Goal: Task Accomplishment & Management: Complete application form

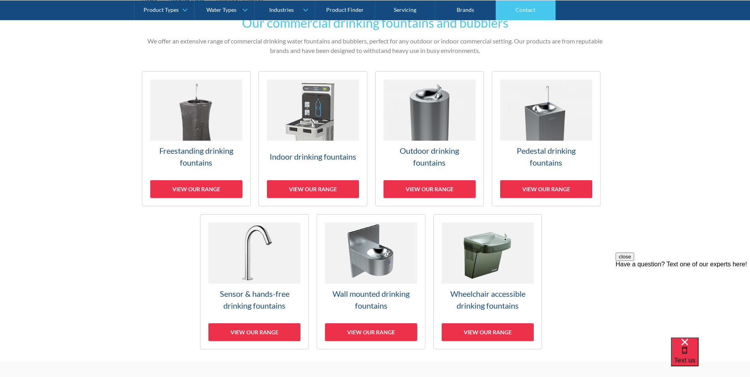
scroll to position [158, 0]
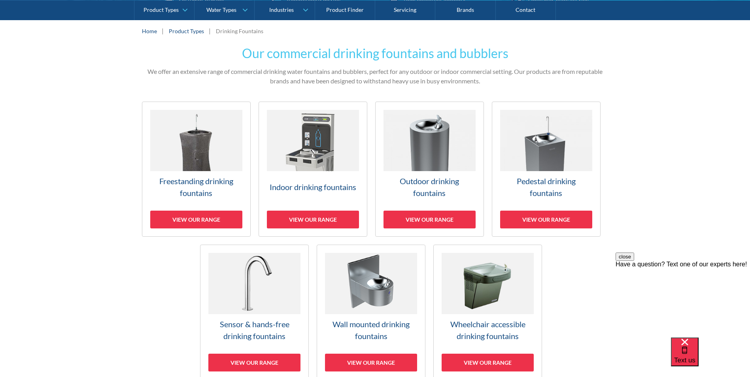
click at [200, 185] on h3 "Freestanding drinking fountains" at bounding box center [196, 187] width 92 height 24
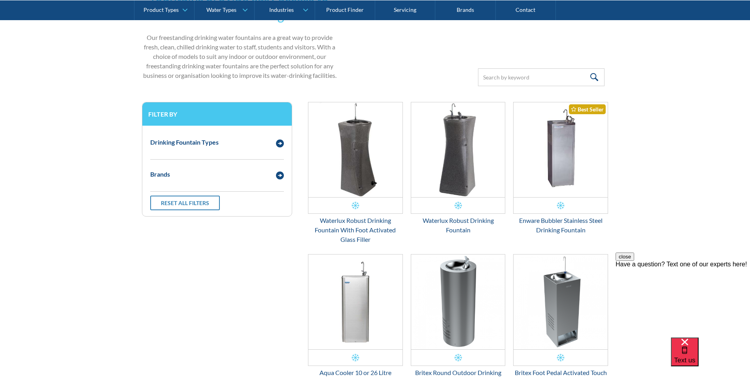
scroll to position [214, 0]
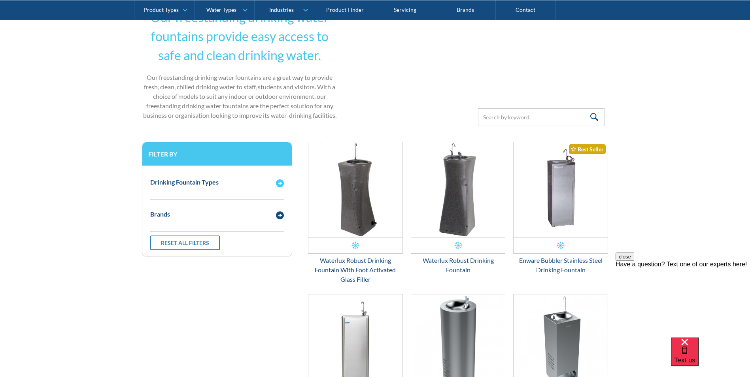
click at [282, 181] on img "Email Form 3" at bounding box center [280, 183] width 8 height 8
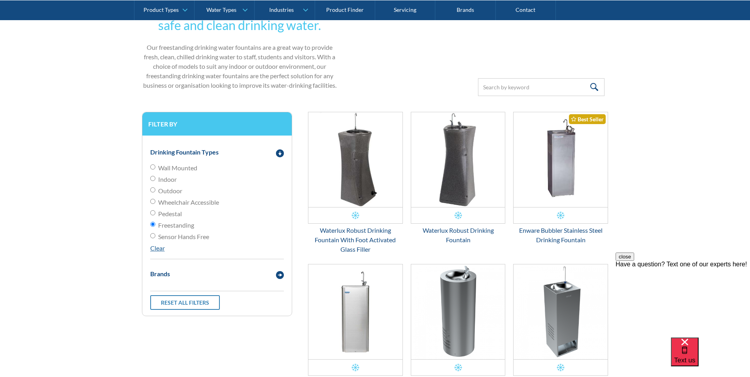
scroll to position [293, 0]
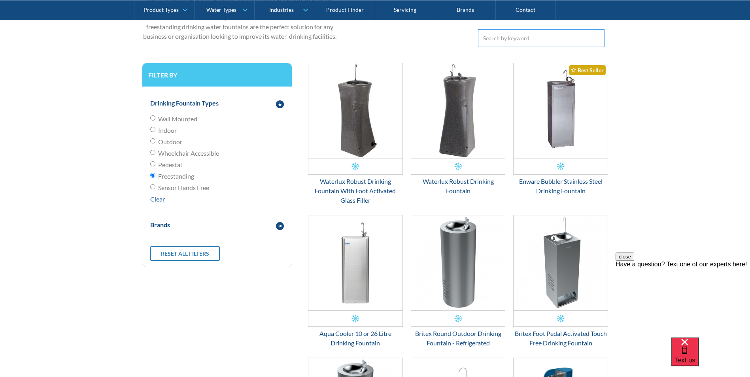
click at [544, 41] on input "Email Form 3" at bounding box center [541, 38] width 126 height 18
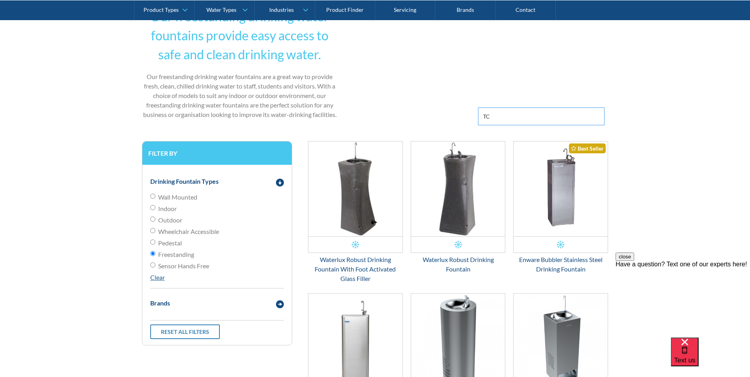
scroll to position [214, 0]
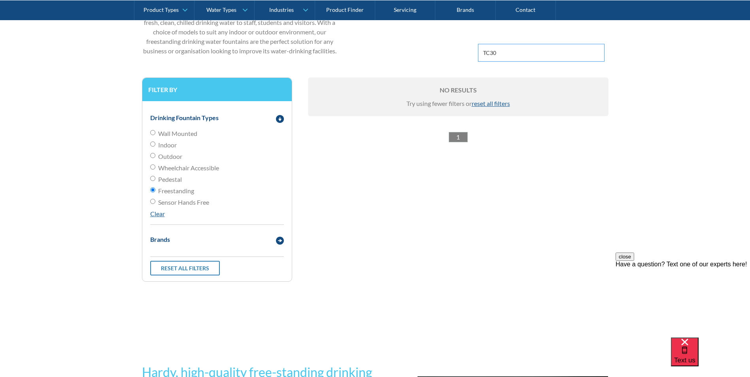
scroll to position [293, 0]
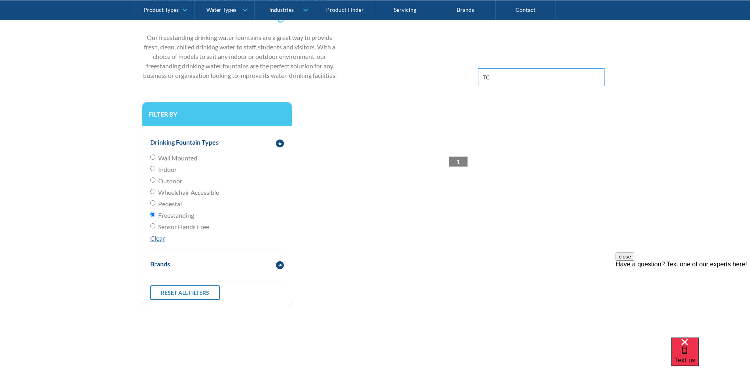
scroll to position [214, 0]
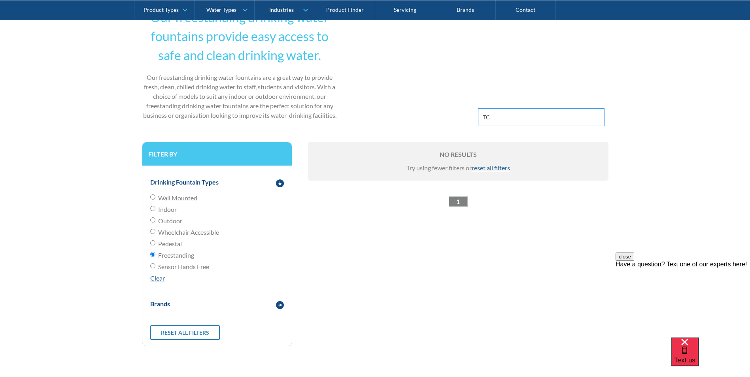
type input "T"
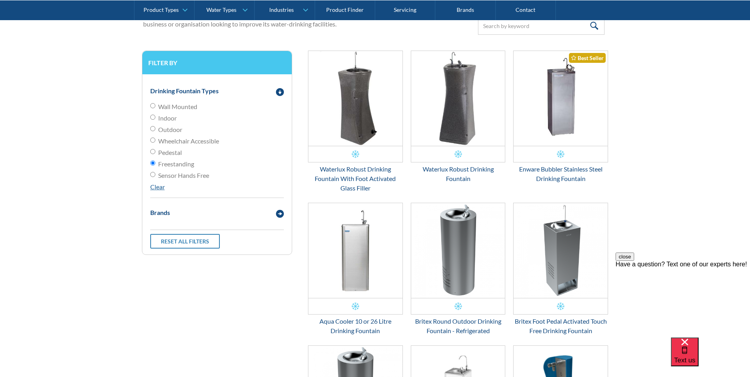
scroll to position [332, 0]
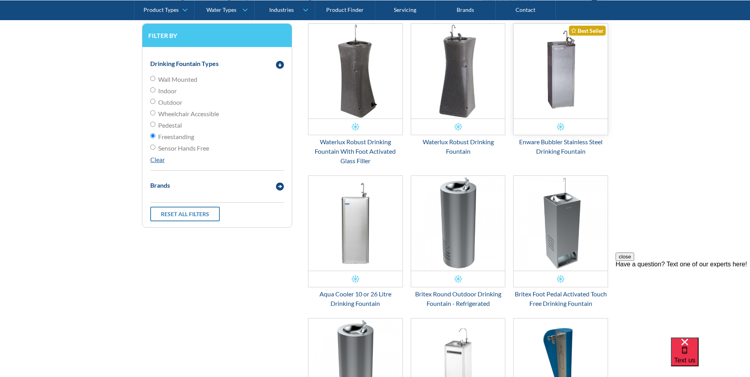
click at [571, 77] on img "Email Form 3" at bounding box center [560, 71] width 94 height 95
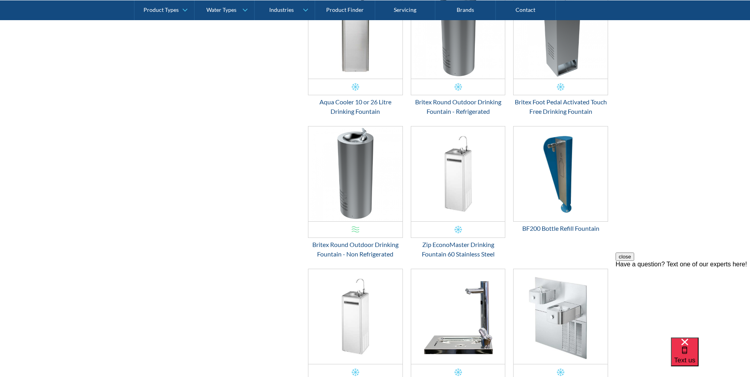
scroll to position [529, 0]
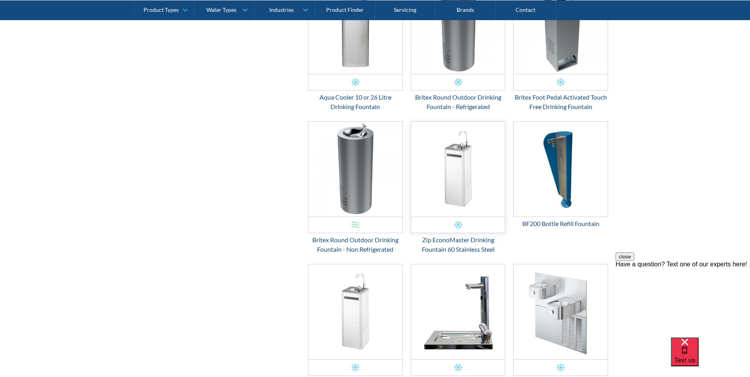
click at [463, 163] on img "Email Form 3" at bounding box center [458, 169] width 94 height 95
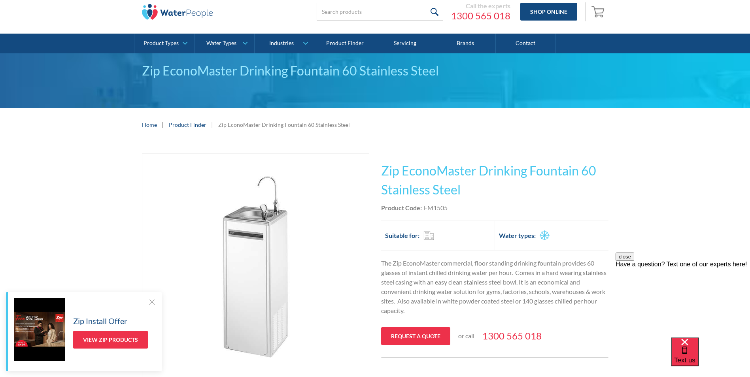
scroll to position [40, 0]
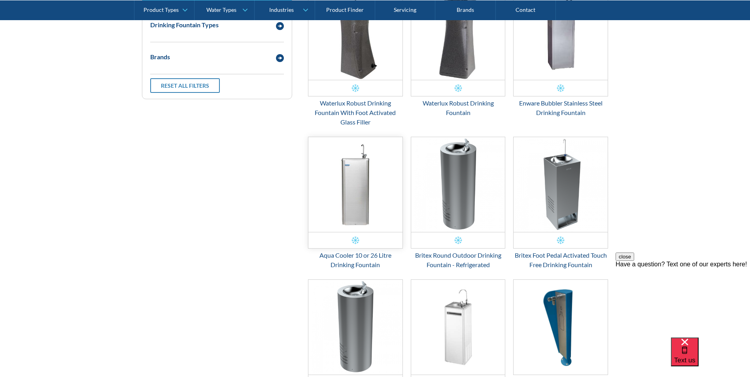
click at [360, 181] on img "Email Form 3" at bounding box center [355, 184] width 94 height 95
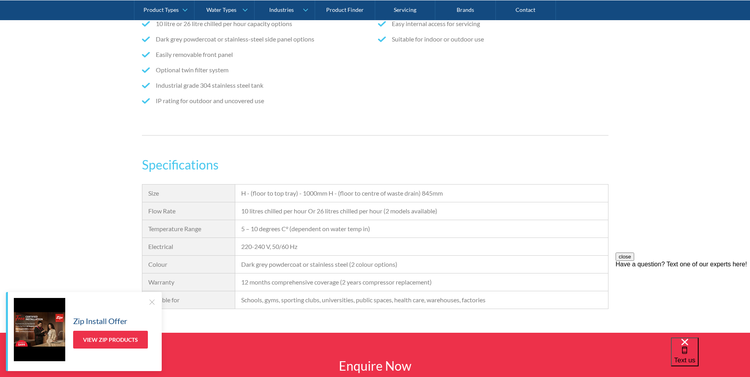
scroll to position [593, 0]
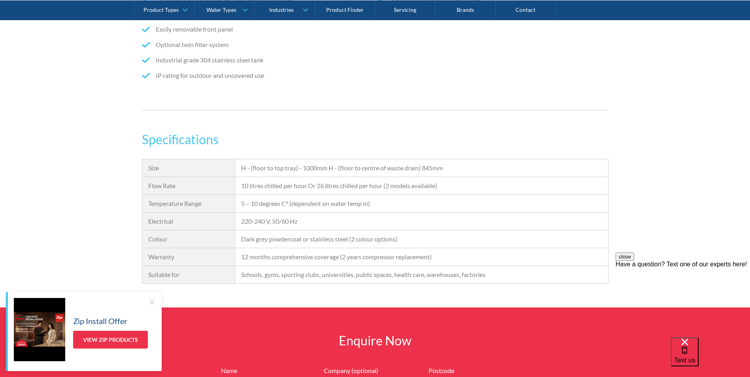
click at [153, 303] on div at bounding box center [152, 302] width 8 height 8
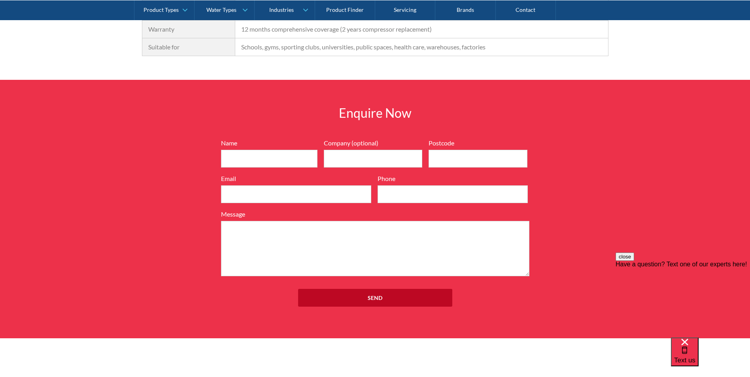
scroll to position [790, 0]
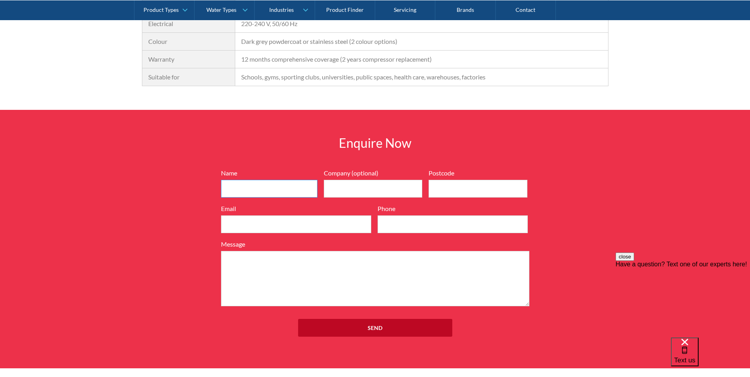
click at [266, 187] on input "Name" at bounding box center [269, 189] width 96 height 18
type input "Chris Fuller"
type input "chrisfuller@branach.com.au"
type input "0407863546"
type textarea "As discussed, can you please provide a written quote for the Water Works RM33 G…"
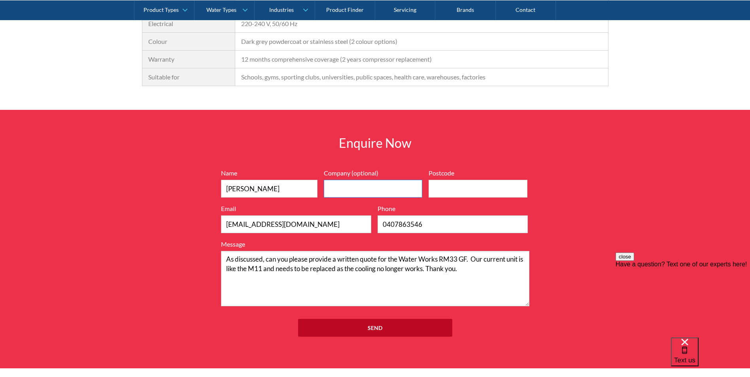
click at [354, 183] on input "Company (optional)" at bounding box center [373, 189] width 99 height 18
type input "Branach"
type input "3178"
drag, startPoint x: 485, startPoint y: 272, endPoint x: 229, endPoint y: 259, distance: 256.4
click at [229, 259] on textarea "As discussed, can you please provide a written quote for the Water Works RM33 G…" at bounding box center [375, 278] width 308 height 55
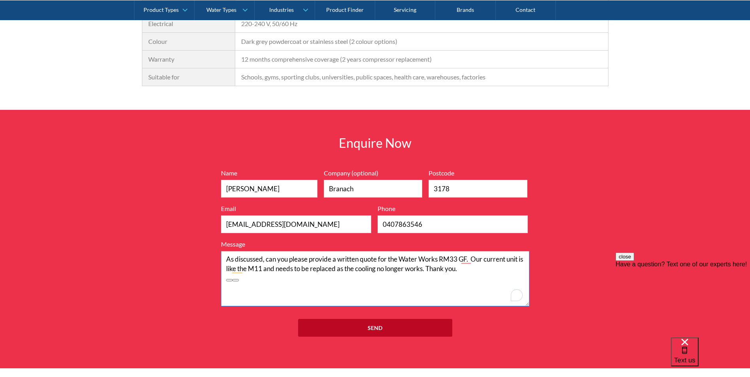
type textarea "A"
click at [429, 269] on textarea "I am after a water cooler for our factory. Can you please suggest a model with …" at bounding box center [375, 278] width 308 height 55
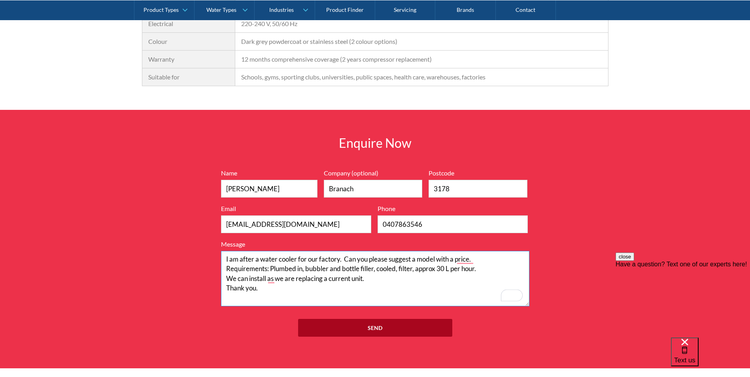
type textarea "I am after a water cooler for our factory. Can you please suggest a model with …"
click at [416, 330] on input "Send" at bounding box center [375, 328] width 154 height 18
